Goal: Information Seeking & Learning: Check status

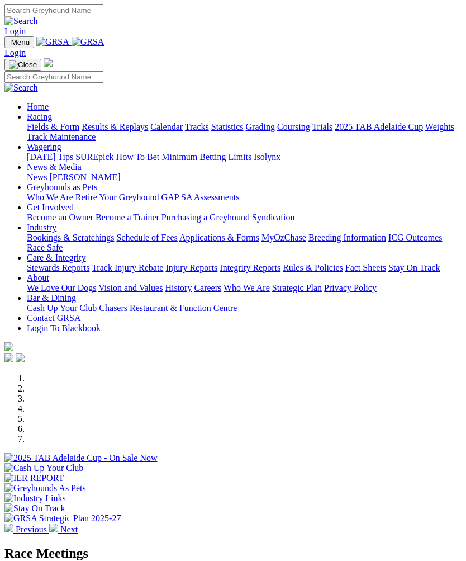
click at [9, 45] on img "Toggle navigation" at bounding box center [9, 45] width 0 height 0
click at [52, 121] on link "Racing" at bounding box center [39, 117] width 25 height 10
click at [89, 131] on link "Results & Replays" at bounding box center [115, 127] width 67 height 10
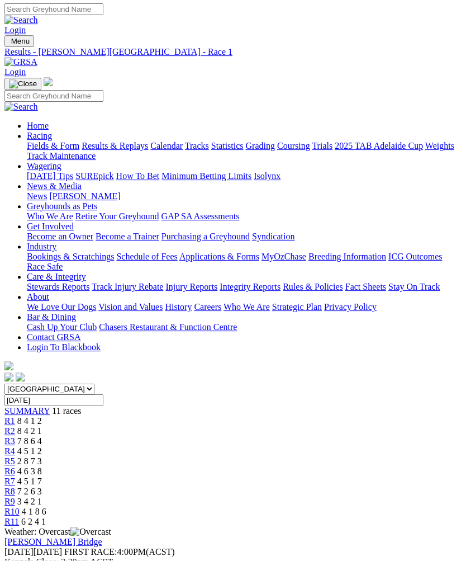
scroll to position [25, 0]
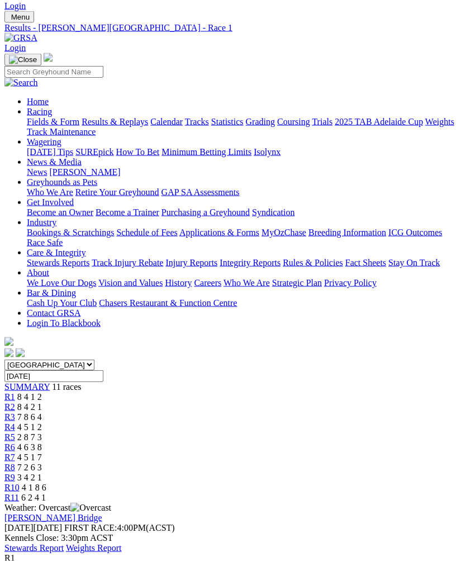
click at [15, 402] on span "R2" at bounding box center [9, 407] width 11 height 10
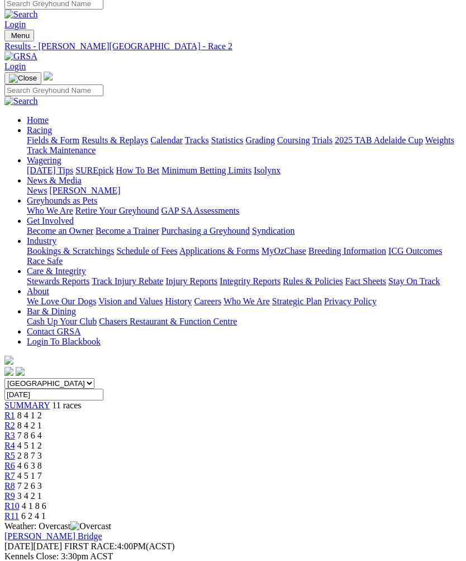
scroll to position [6, 0]
click at [15, 431] on span "R3" at bounding box center [9, 436] width 11 height 10
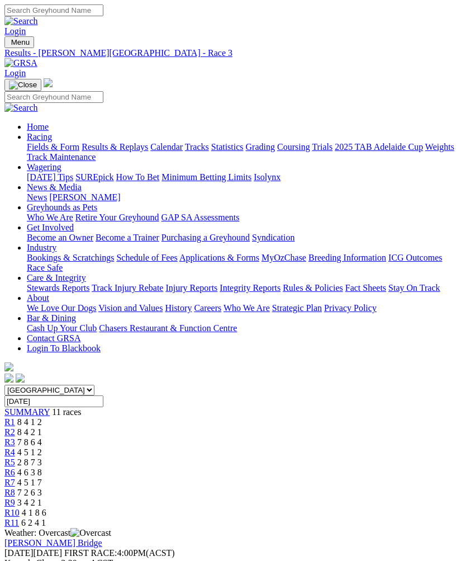
click at [15, 447] on link "R4" at bounding box center [9, 452] width 11 height 10
click at [15, 457] on span "R5" at bounding box center [9, 462] width 11 height 10
click at [15, 468] on link "R6" at bounding box center [9, 473] width 11 height 10
click at [15, 478] on link "R7" at bounding box center [9, 483] width 11 height 10
click at [15, 488] on span "R8" at bounding box center [9, 493] width 11 height 10
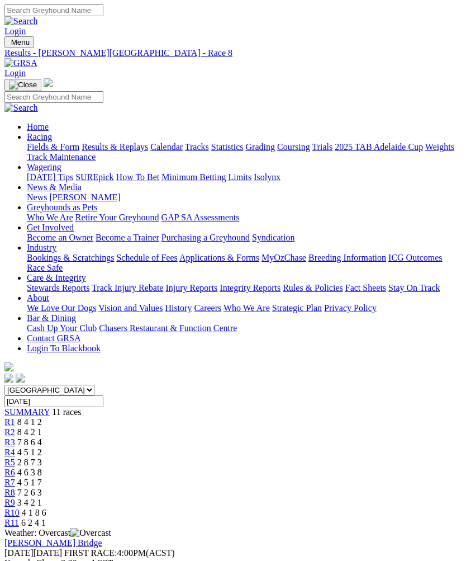
click at [15, 498] on link "R9" at bounding box center [9, 503] width 11 height 10
click at [20, 508] on span "R10" at bounding box center [11, 513] width 15 height 10
click at [19, 518] on span "R11" at bounding box center [11, 523] width 15 height 10
click at [9, 45] on img "Toggle navigation" at bounding box center [9, 45] width 0 height 0
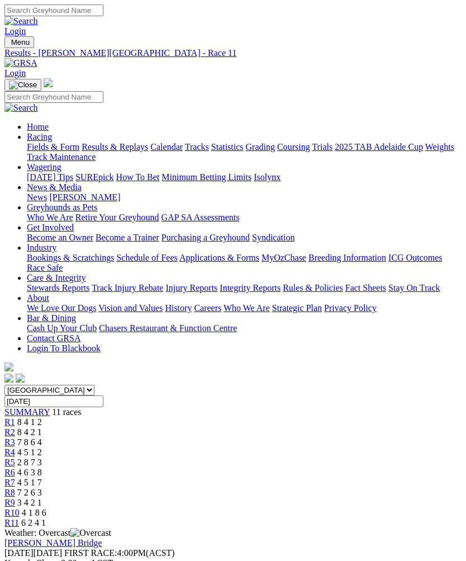
click at [49, 122] on link "Home" at bounding box center [38, 127] width 22 height 10
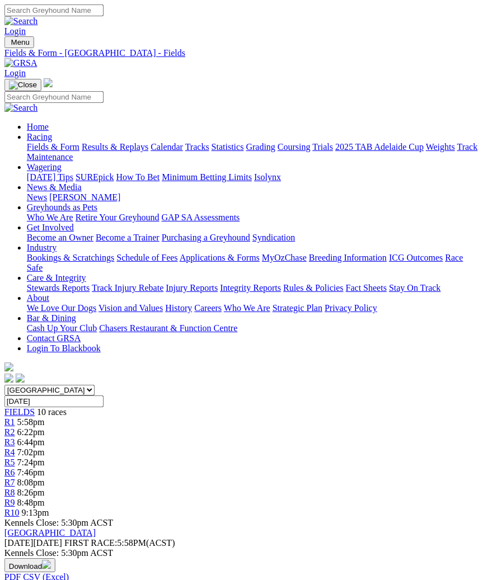
scroll to position [0, 7]
